Goal: Task Accomplishment & Management: Manage account settings

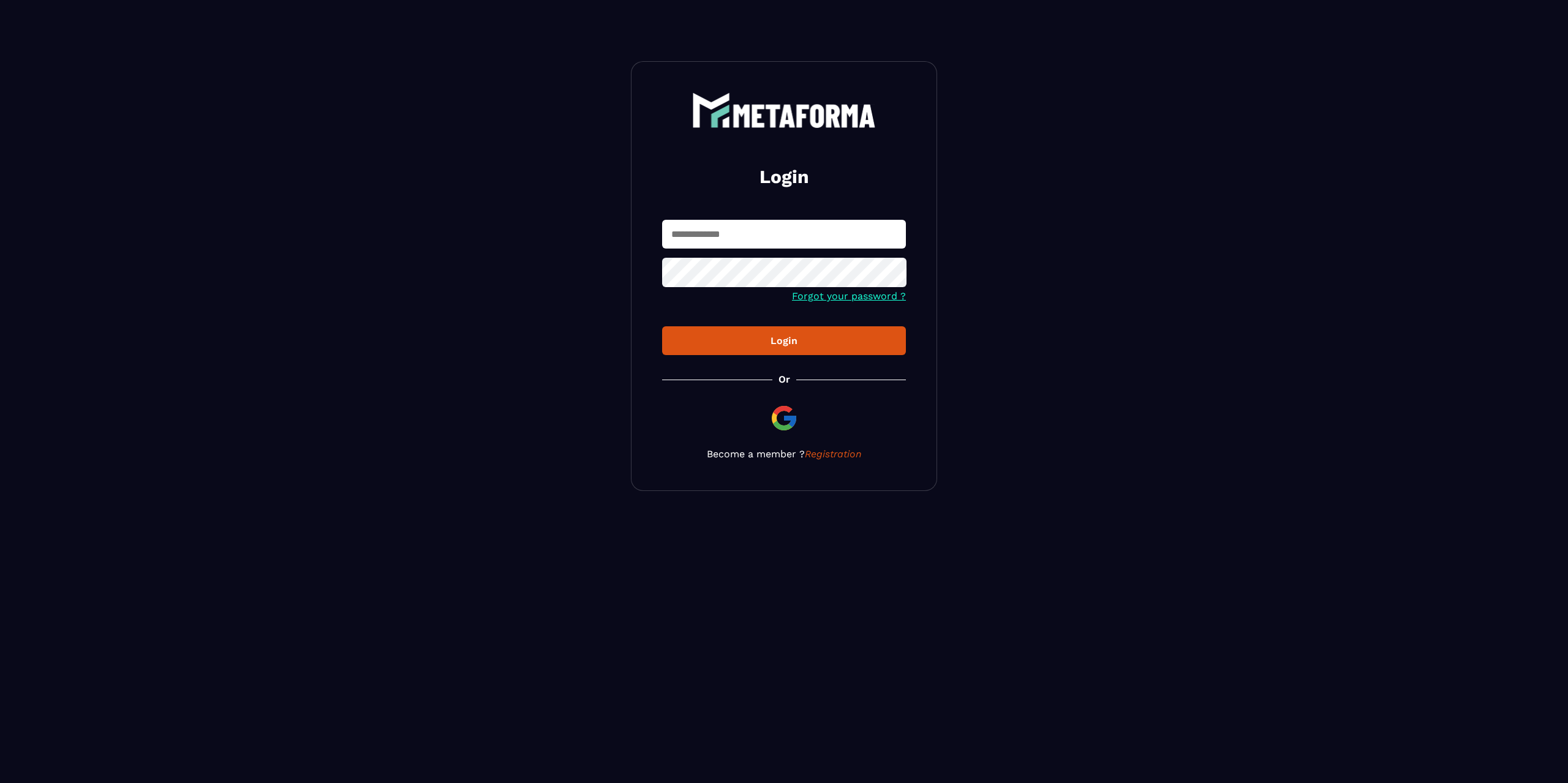
click at [745, 240] on input "text" at bounding box center [784, 234] width 243 height 29
type input "**********"
click at [773, 353] on button "Login" at bounding box center [784, 340] width 243 height 29
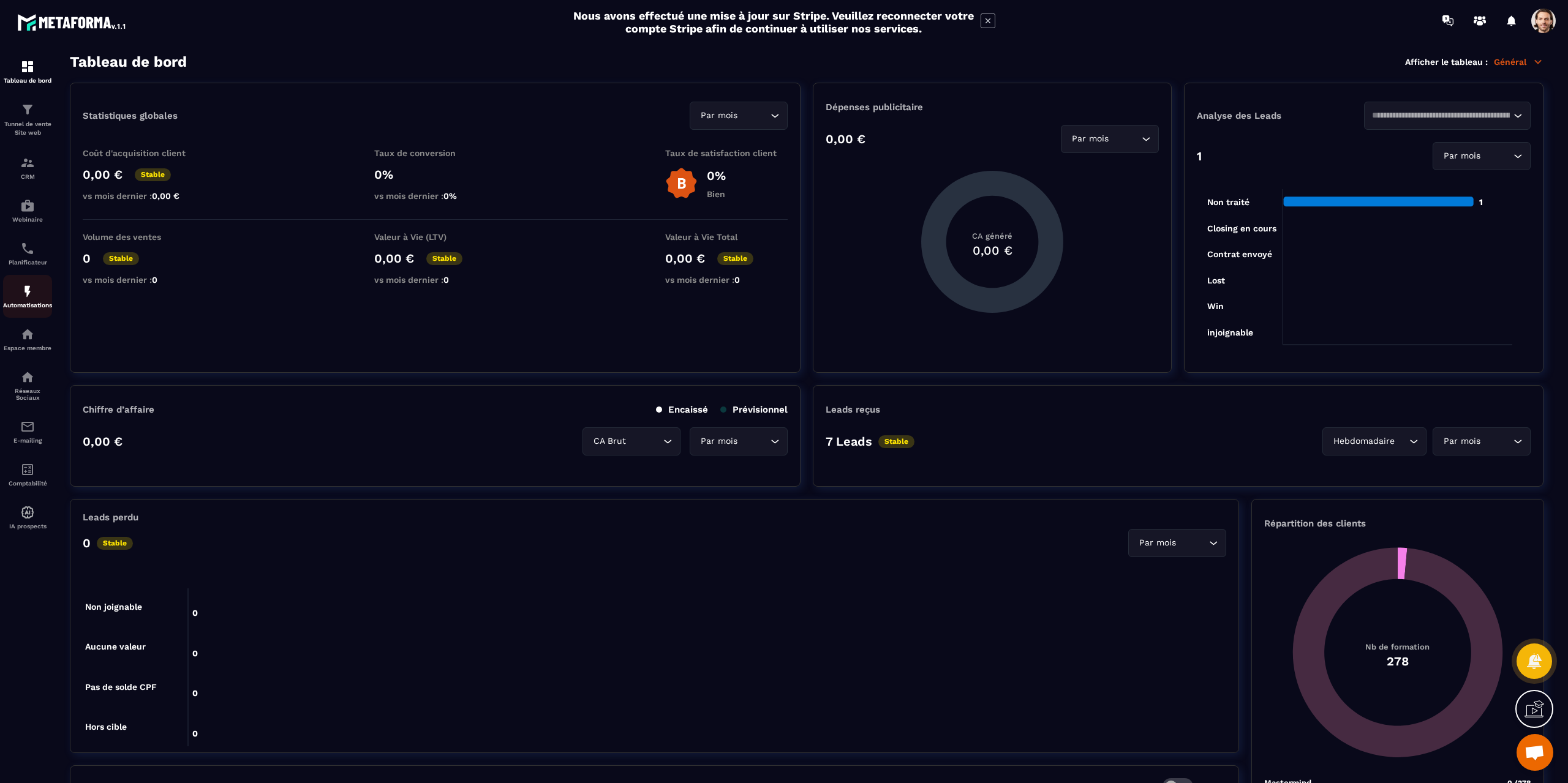
click at [21, 299] on img at bounding box center [27, 291] width 15 height 15
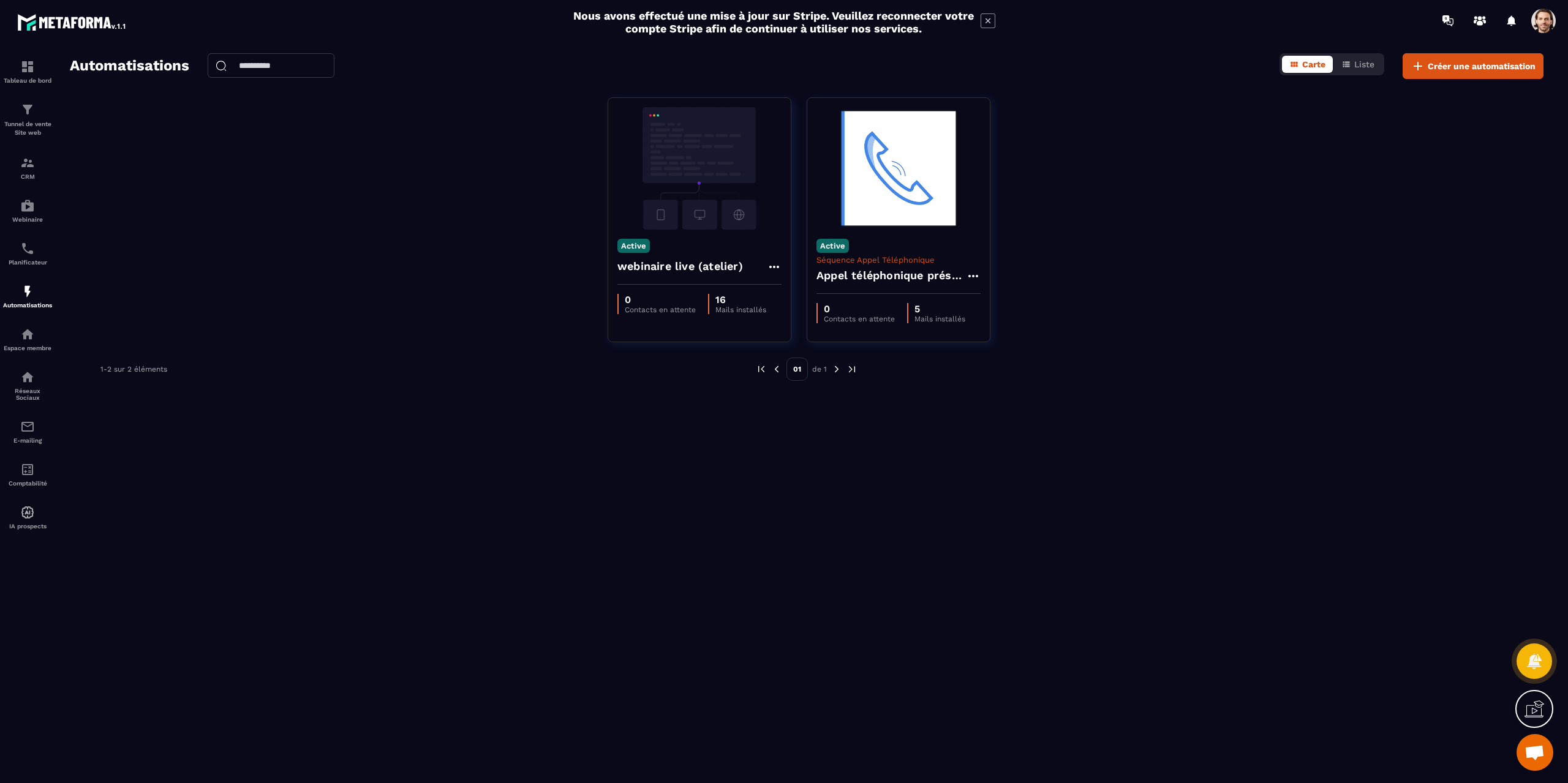
click at [1542, 20] on span at bounding box center [1543, 21] width 25 height 25
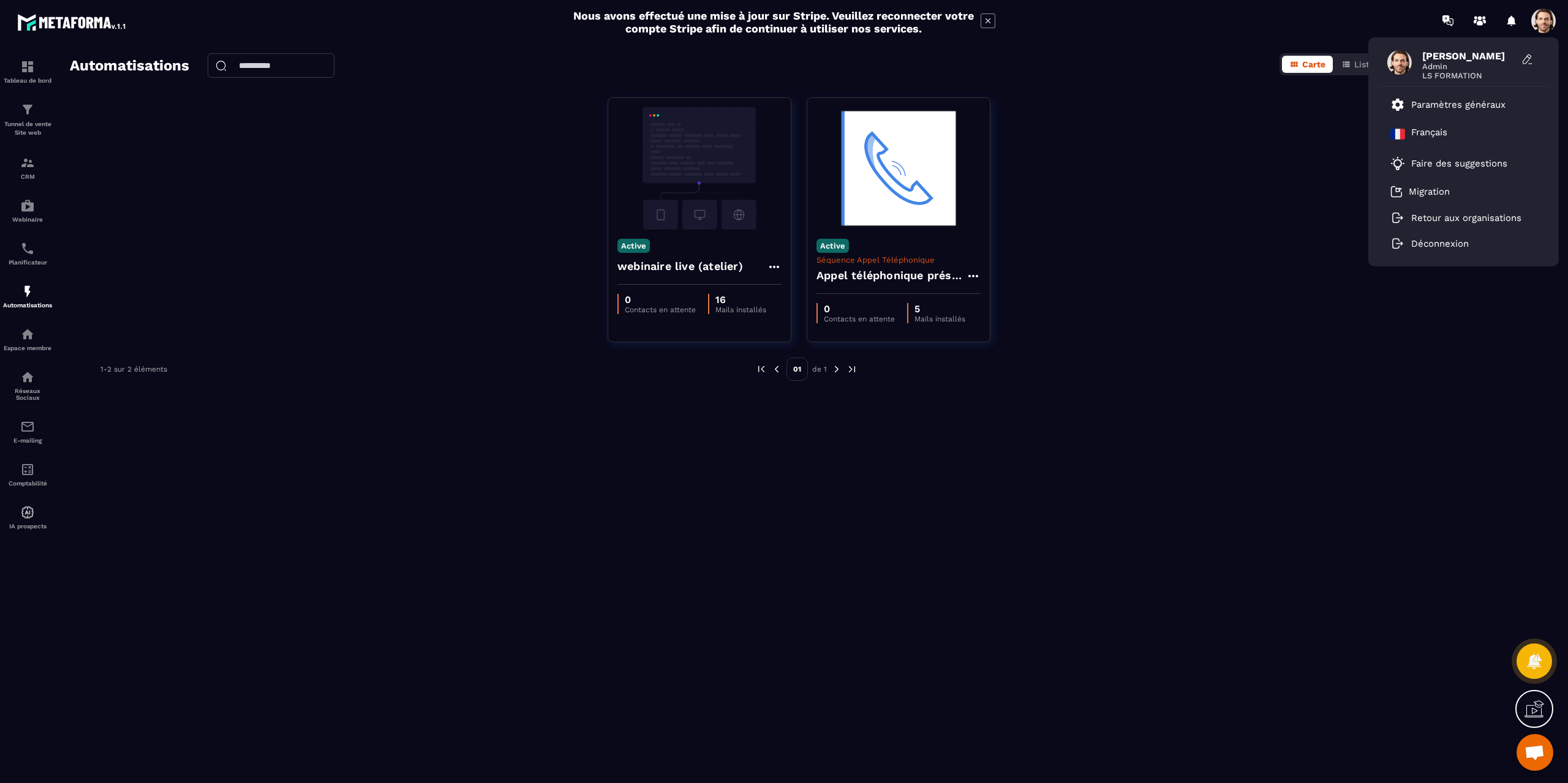
click at [1124, 175] on div "Active webinaire live (atelier) 0 Contacts en attente 16 Mails installés Active…" at bounding box center [806, 227] width 1474 height 260
